Goal: Information Seeking & Learning: Learn about a topic

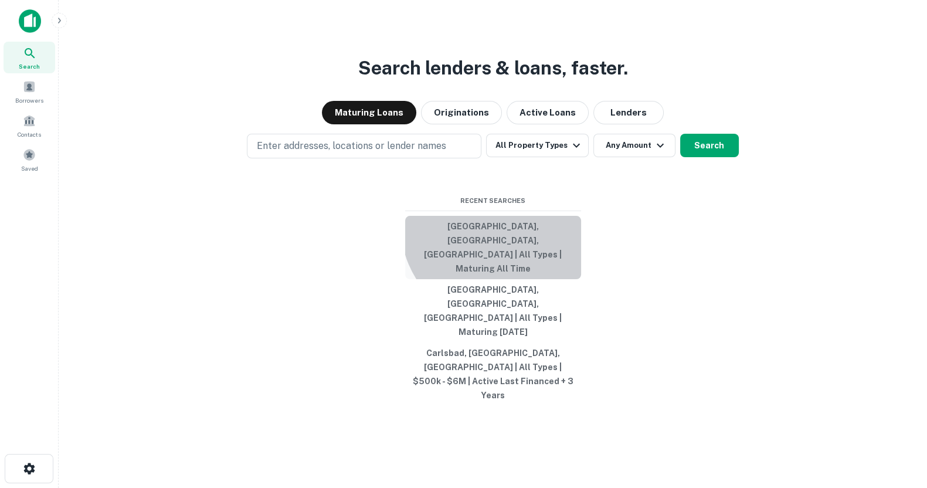
click at [498, 269] on button "[GEOGRAPHIC_DATA], [GEOGRAPHIC_DATA], [GEOGRAPHIC_DATA] | All Types | Maturing …" at bounding box center [493, 247] width 176 height 63
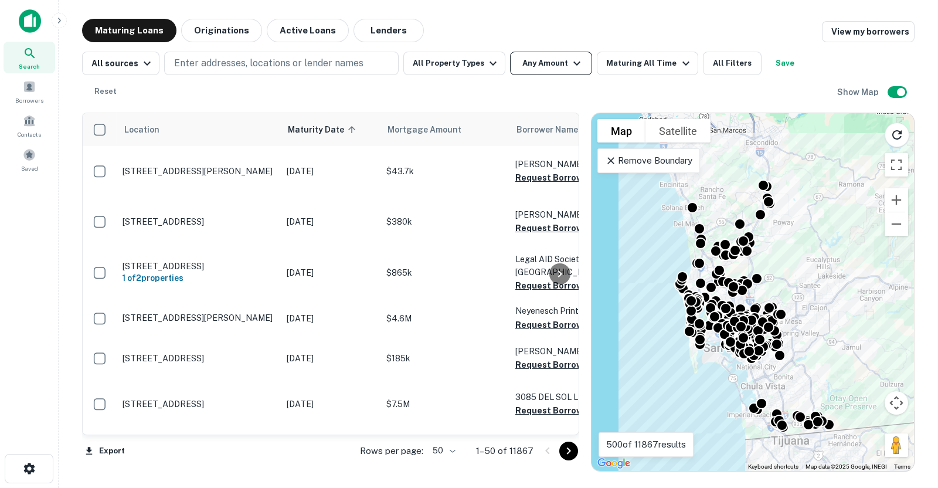
click at [551, 65] on button "Any Amount" at bounding box center [551, 63] width 82 height 23
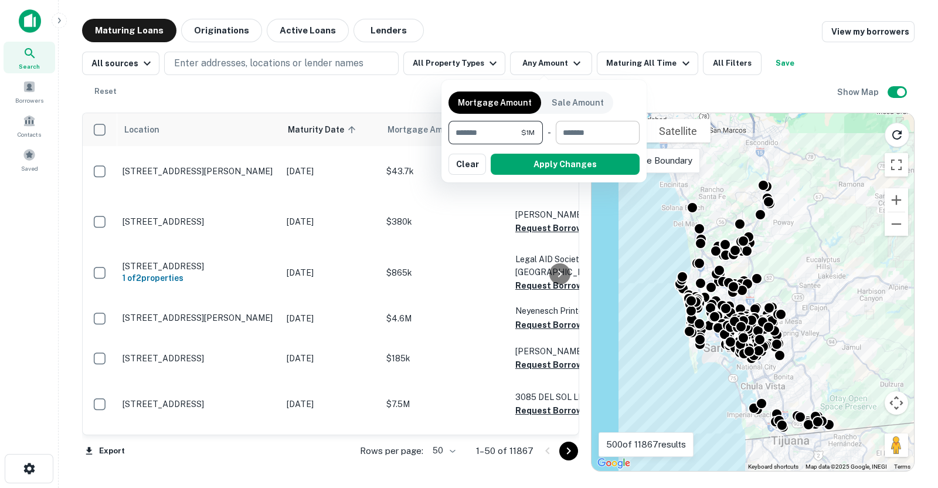
type input "*******"
click at [587, 127] on input "number" at bounding box center [594, 132] width 76 height 23
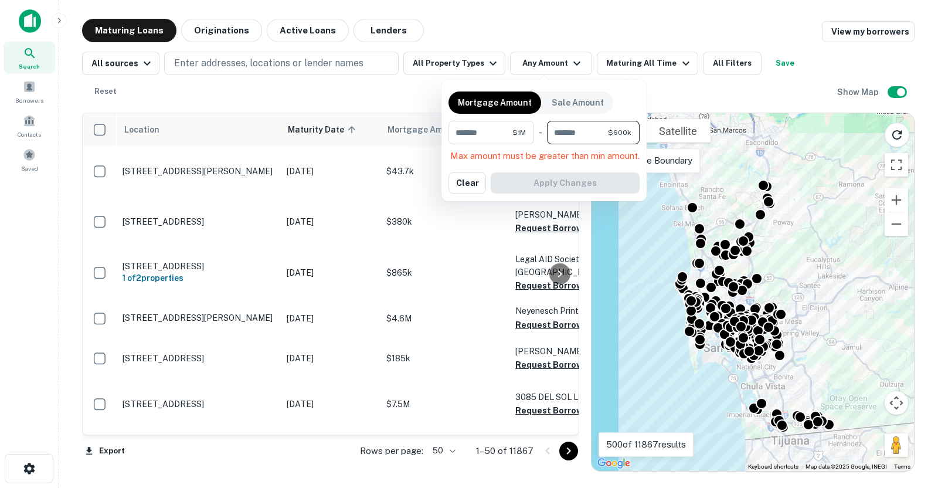
type input "*******"
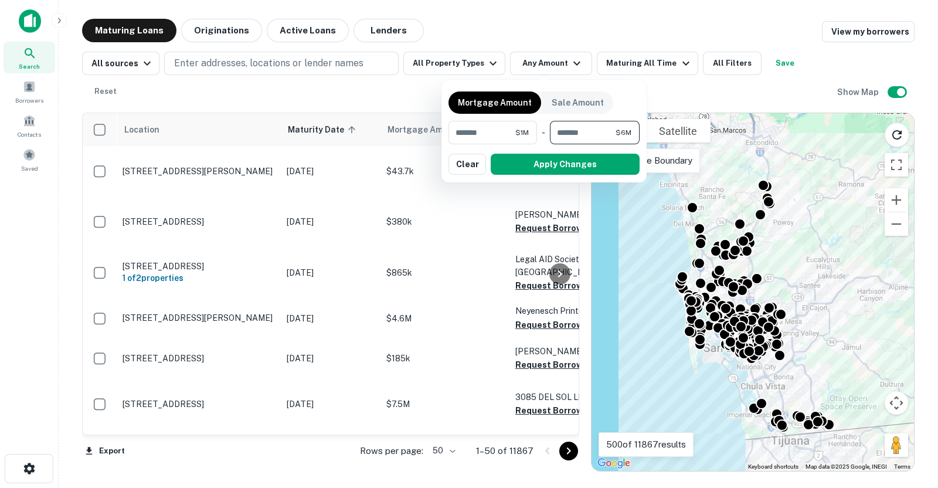
click at [539, 158] on button "Apply Changes" at bounding box center [565, 164] width 149 height 21
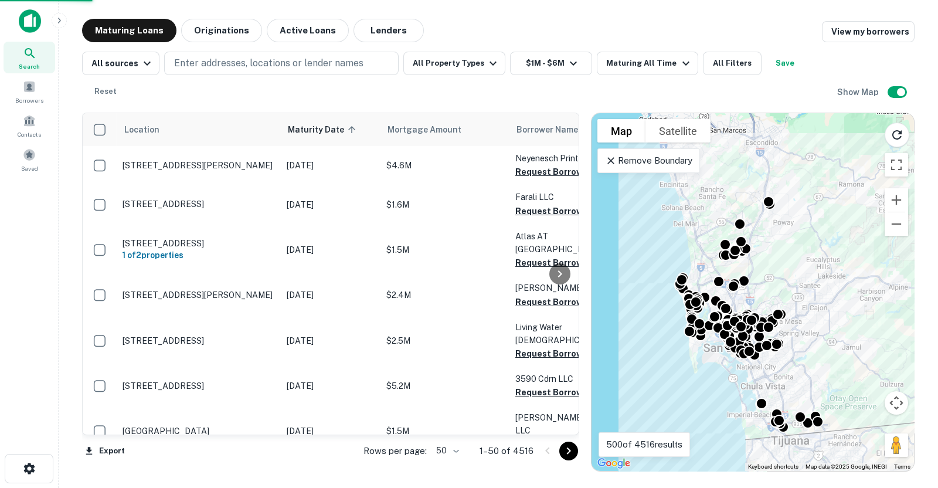
click at [644, 154] on p "Remove Boundary" at bounding box center [648, 161] width 87 height 14
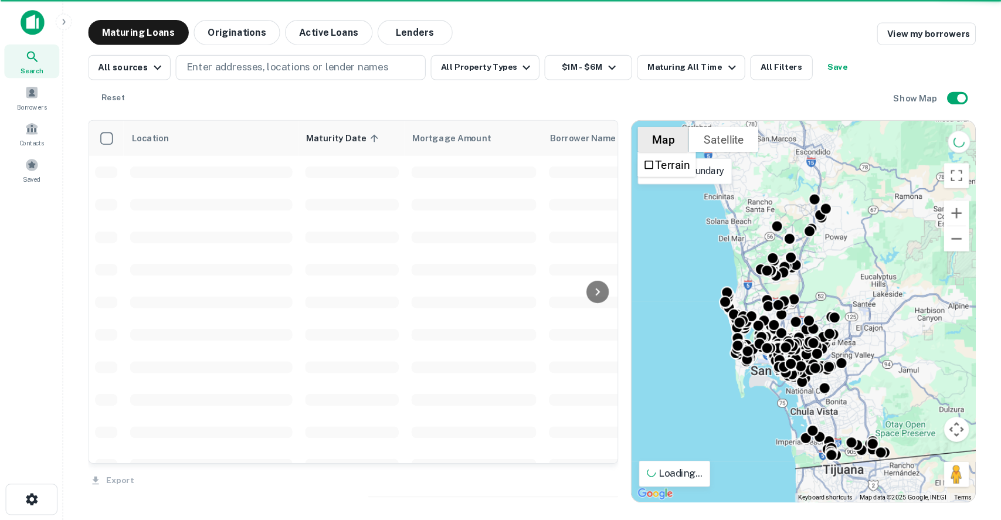
scroll to position [295, 0]
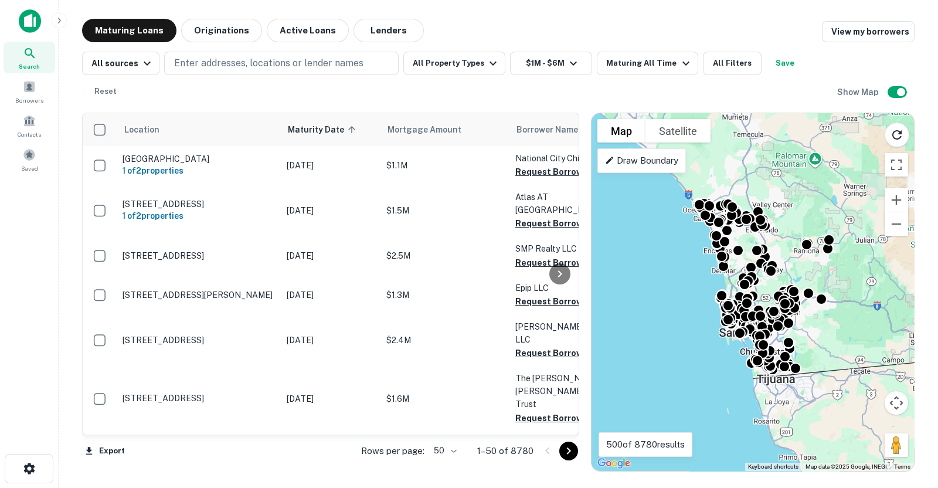
drag, startPoint x: 652, startPoint y: 184, endPoint x: 712, endPoint y: 248, distance: 87.9
click at [713, 249] on div "To activate drag with keyboard, press Alt + Enter. Once in keyboard drag state,…" at bounding box center [752, 292] width 322 height 358
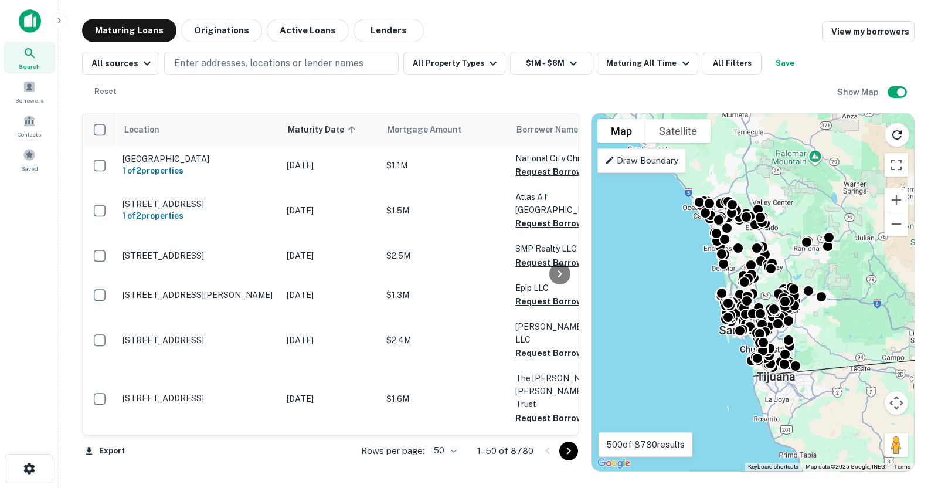
click at [653, 148] on div "Draw Boundary" at bounding box center [641, 160] width 89 height 25
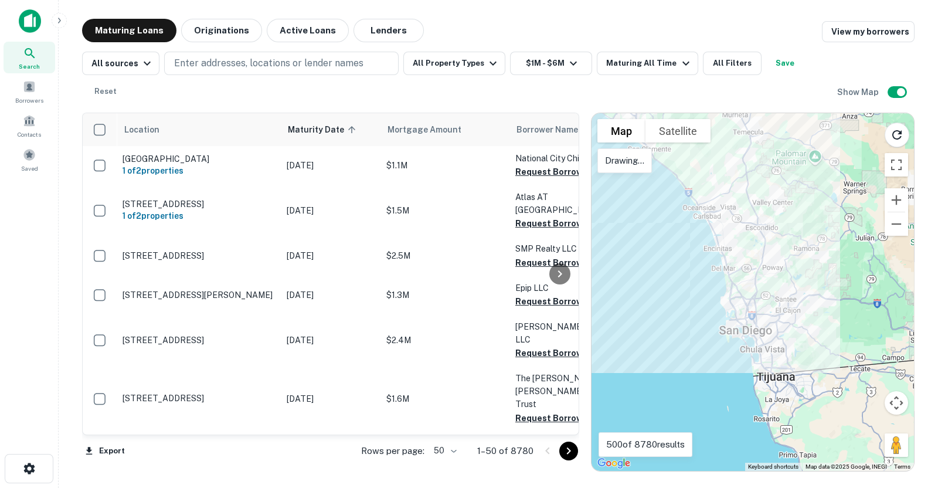
click at [645, 151] on div at bounding box center [752, 292] width 322 height 358
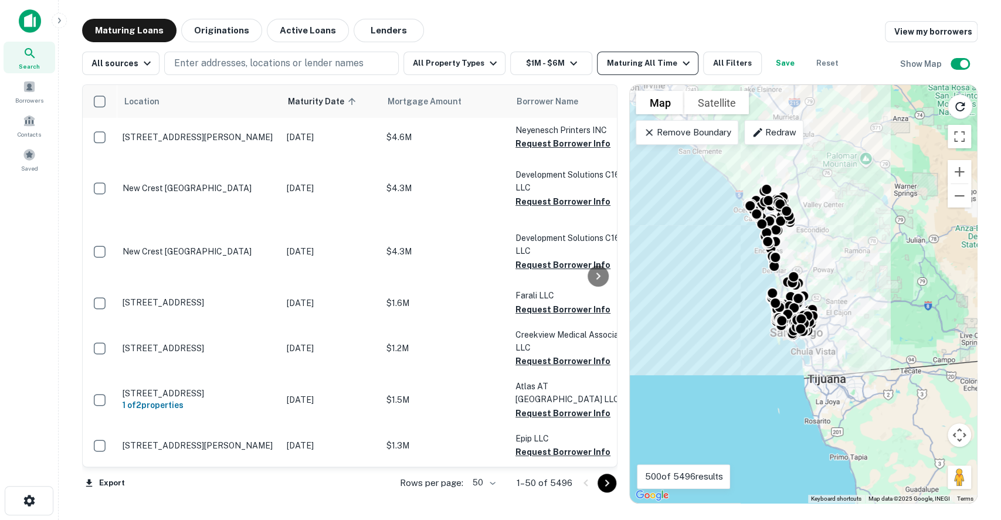
click at [628, 67] on div "Maturing All Time" at bounding box center [649, 63] width 86 height 14
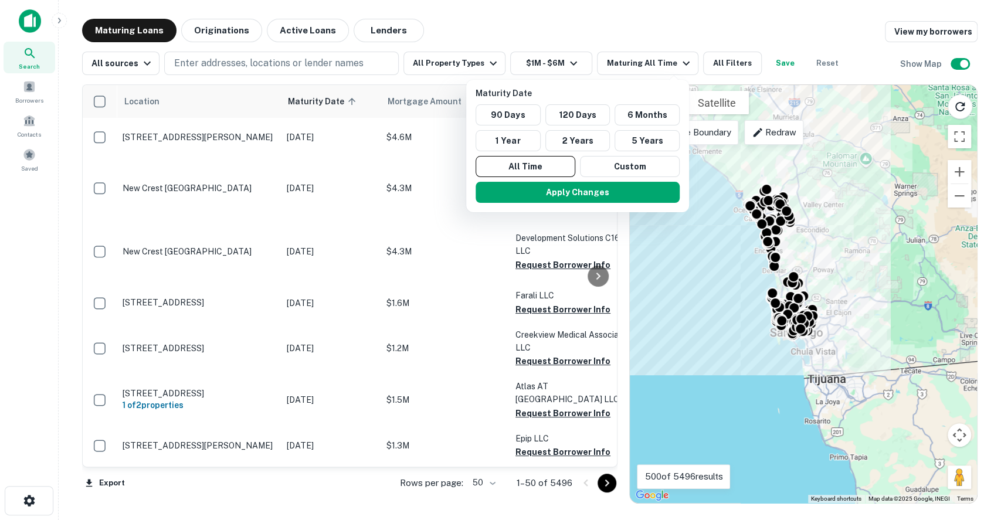
drag, startPoint x: 618, startPoint y: 10, endPoint x: 586, endPoint y: 84, distance: 80.6
click at [618, 11] on div at bounding box center [500, 260] width 1001 height 520
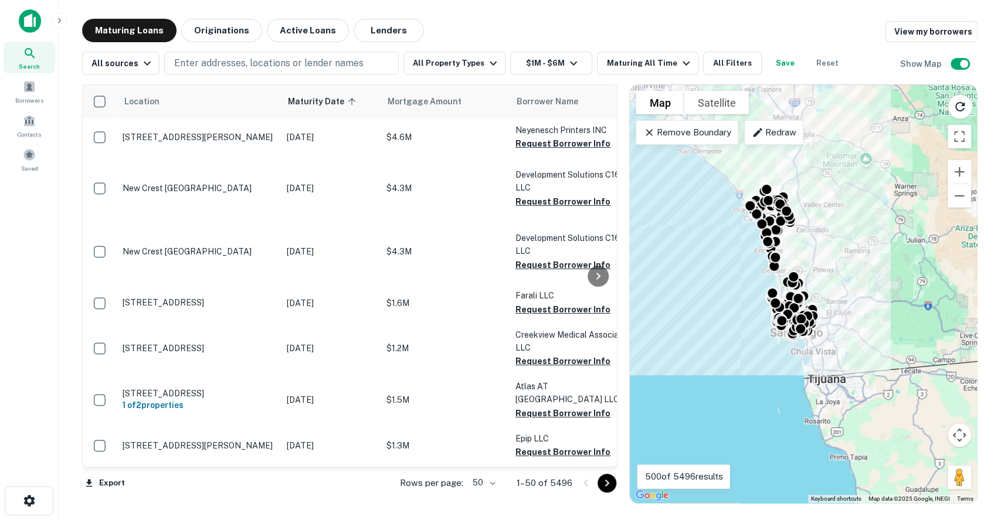
click at [98, 134] on div at bounding box center [500, 260] width 1001 height 520
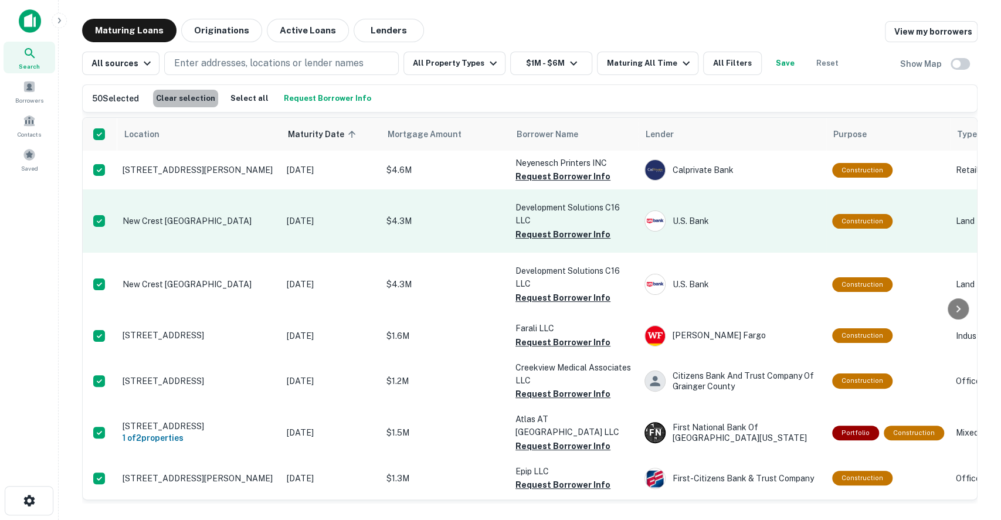
drag, startPoint x: 193, startPoint y: 97, endPoint x: 195, endPoint y: 157, distance: 60.4
click at [193, 96] on button "Clear selection" at bounding box center [185, 99] width 65 height 18
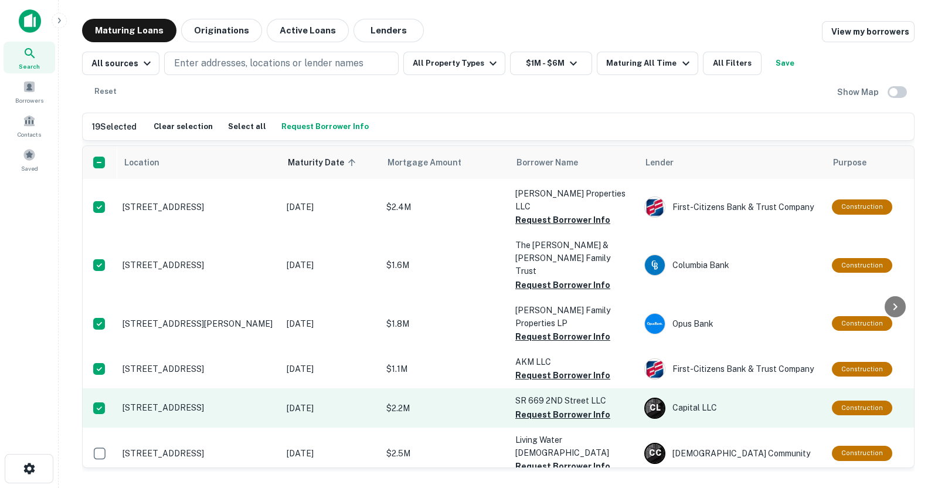
scroll to position [366, 0]
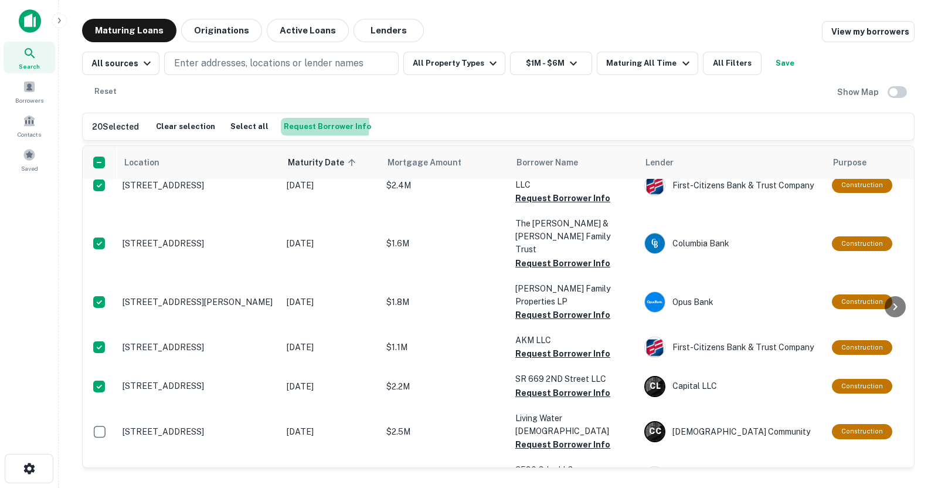
click at [296, 118] on button "Request Borrower Info" at bounding box center [327, 127] width 93 height 18
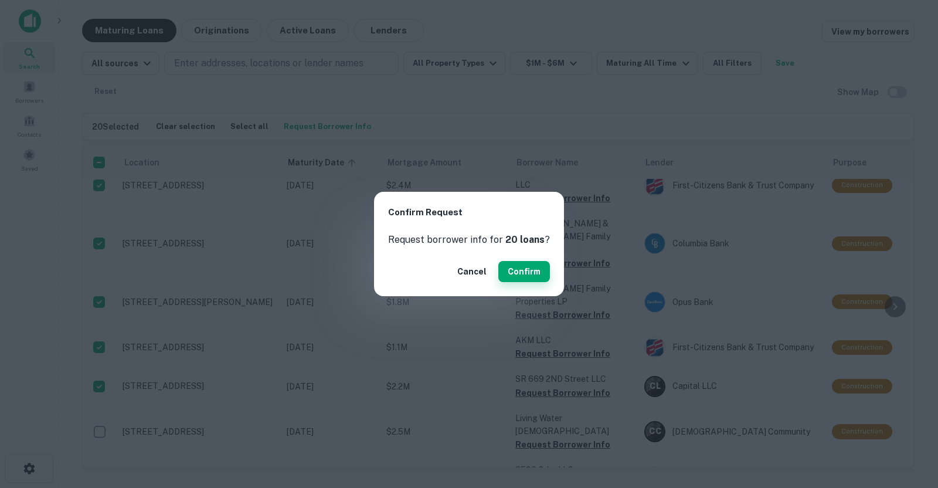
click at [521, 271] on button "Confirm" at bounding box center [524, 271] width 52 height 21
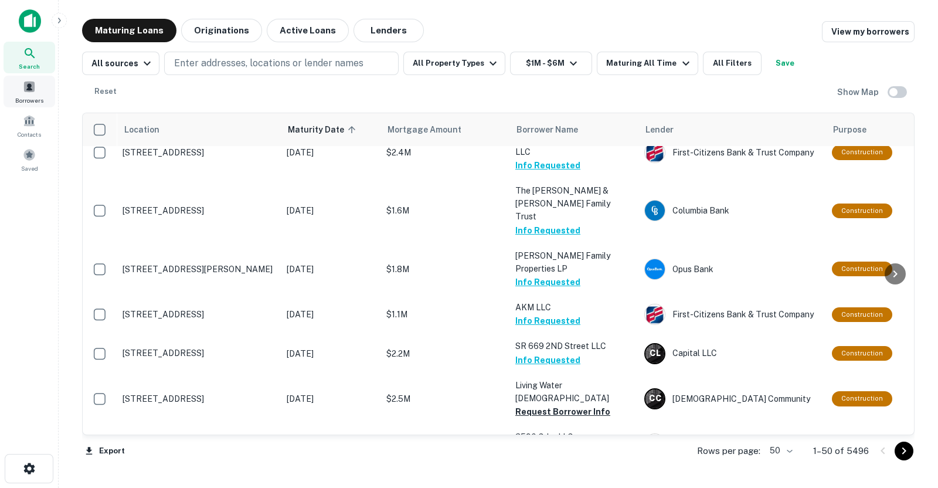
click at [21, 89] on div "Borrowers" at bounding box center [30, 92] width 52 height 32
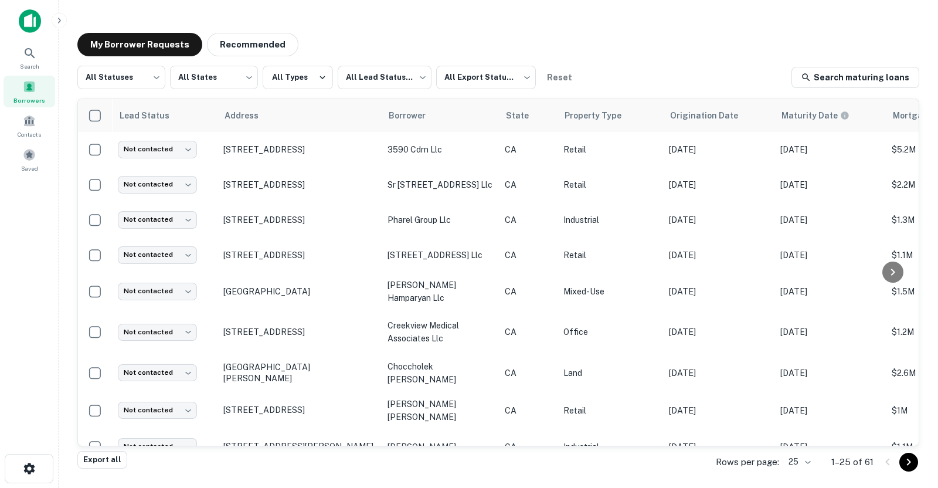
click at [894, 453] on div at bounding box center [898, 462] width 40 height 19
click at [906, 462] on icon "Go to next page" at bounding box center [909, 462] width 14 height 14
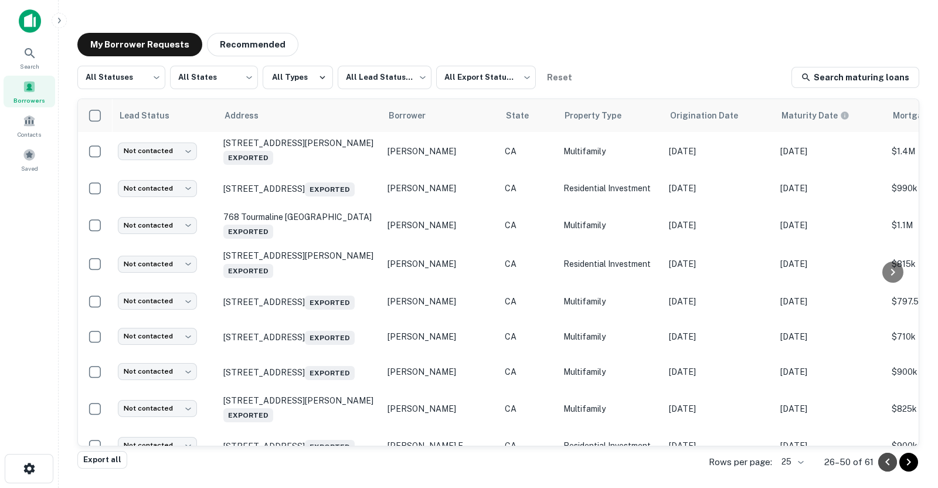
click at [886, 458] on icon "Go to previous page" at bounding box center [887, 462] width 14 height 14
